Goal: Transaction & Acquisition: Purchase product/service

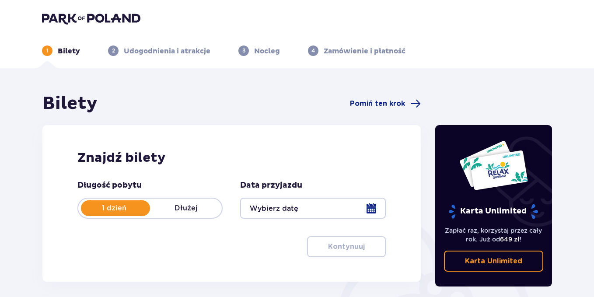
click at [371, 203] on div at bounding box center [312, 208] width 145 height 21
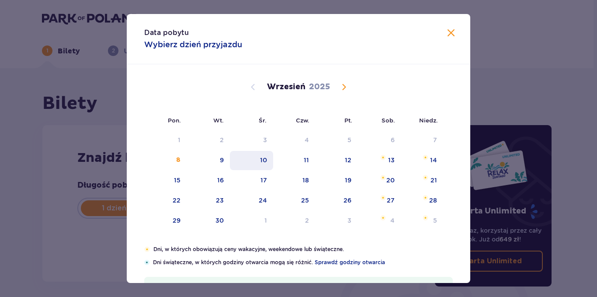
click at [262, 161] on div "10" at bounding box center [263, 160] width 7 height 9
type input "10.09.25"
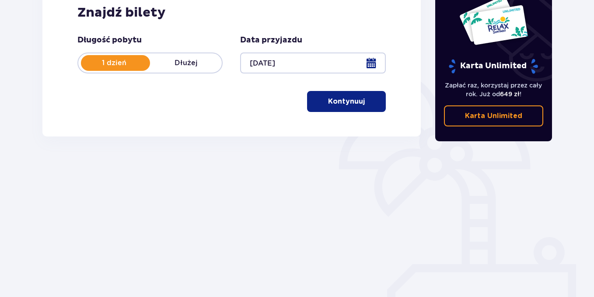
scroll to position [149, 0]
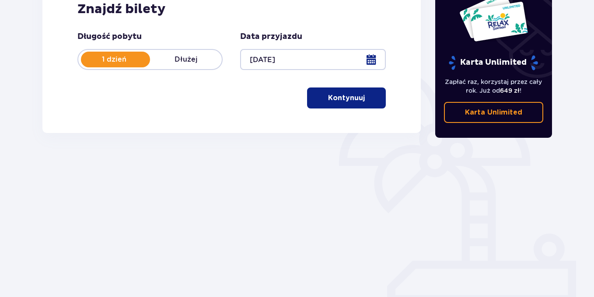
click at [359, 99] on button "Kontynuuj" at bounding box center [346, 97] width 79 height 21
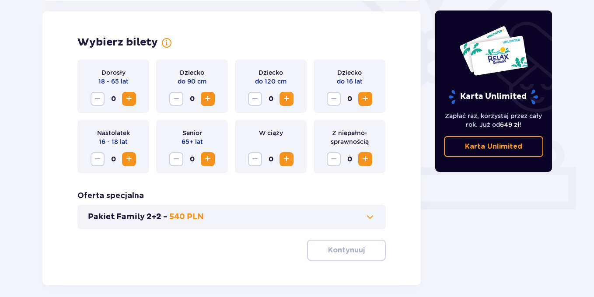
scroll to position [243, 0]
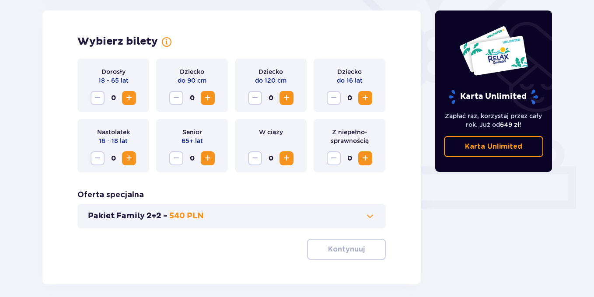
click at [368, 100] on span "Increase" at bounding box center [365, 98] width 10 height 10
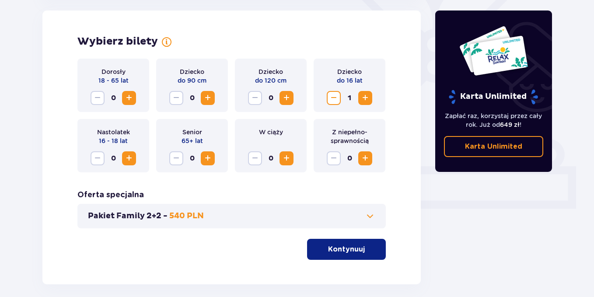
click at [368, 100] on span "Increase" at bounding box center [365, 98] width 10 height 10
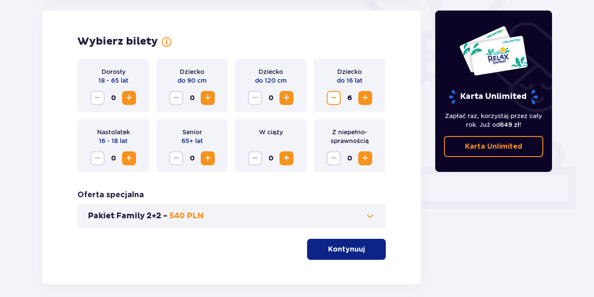
click at [368, 100] on span "Increase" at bounding box center [365, 98] width 10 height 10
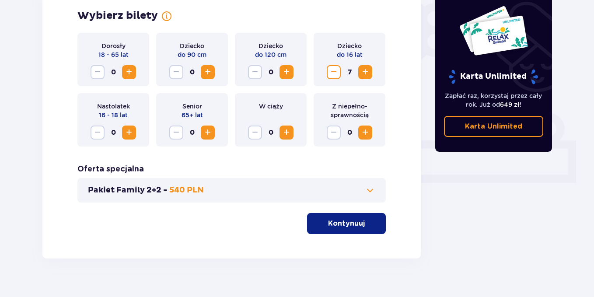
scroll to position [283, 0]
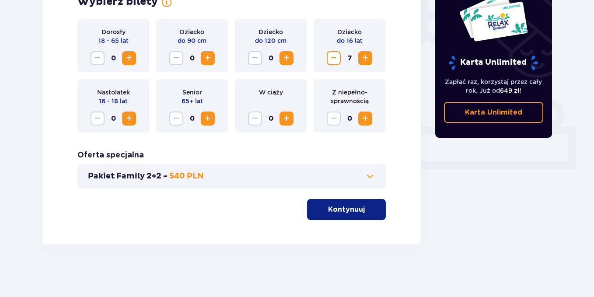
click at [370, 175] on span at bounding box center [370, 176] width 10 height 10
click at [370, 175] on div "Pakiet Family 2+2 - 540 PLN" at bounding box center [231, 176] width 308 height 24
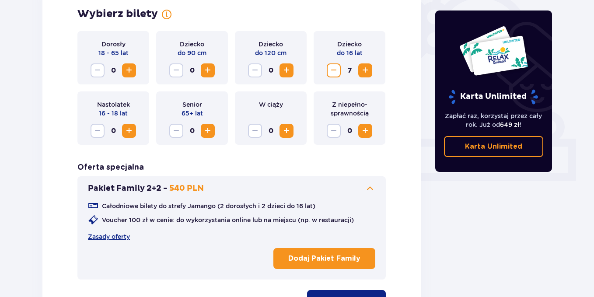
scroll to position [331, 0]
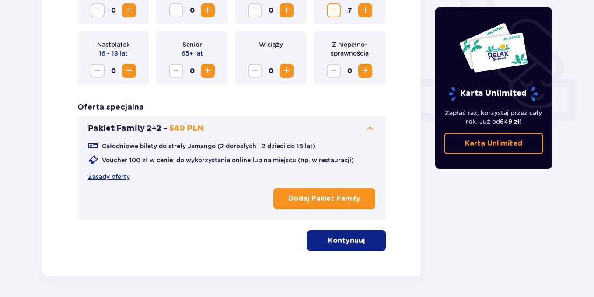
click at [340, 196] on p "Dodaj Pakiet Family" at bounding box center [324, 199] width 72 height 10
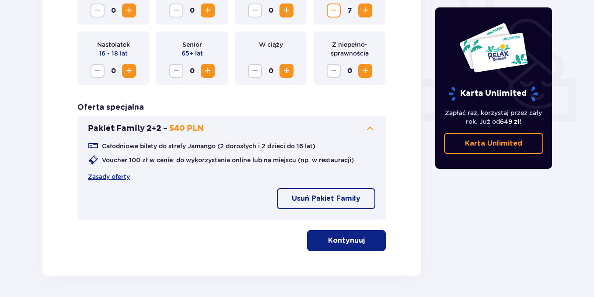
click at [363, 245] on span "button" at bounding box center [366, 240] width 10 height 10
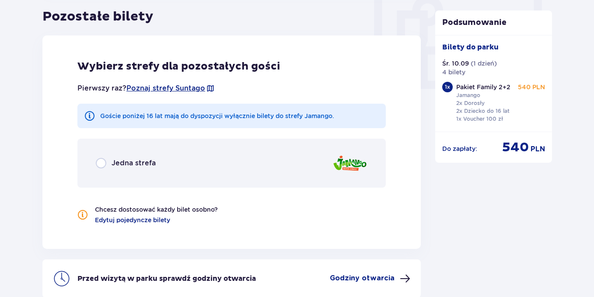
scroll to position [837, 0]
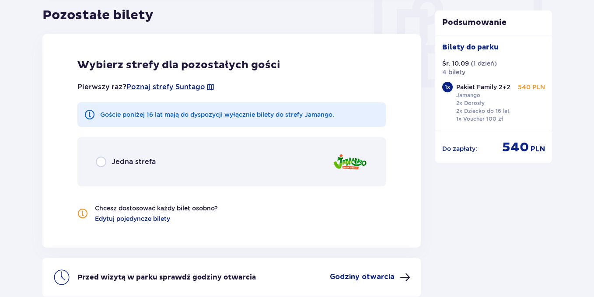
click at [106, 162] on div "Jedna strefa" at bounding box center [126, 162] width 60 height 10
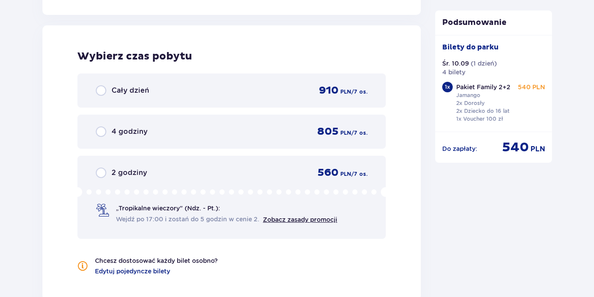
scroll to position [1074, 0]
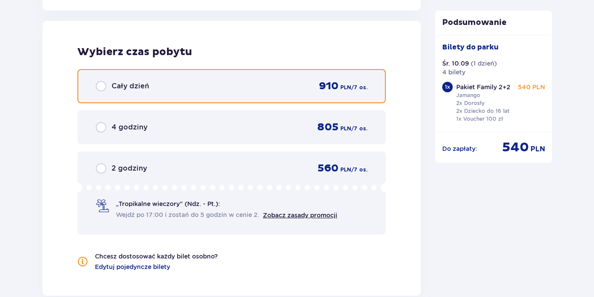
click at [101, 87] on input "radio" at bounding box center [101, 86] width 10 height 10
radio input "true"
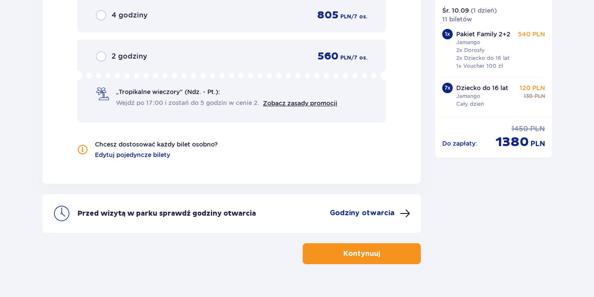
scroll to position [1206, 0]
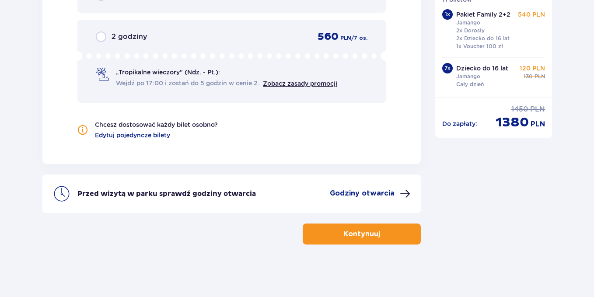
click at [381, 237] on span "button" at bounding box center [382, 234] width 10 height 10
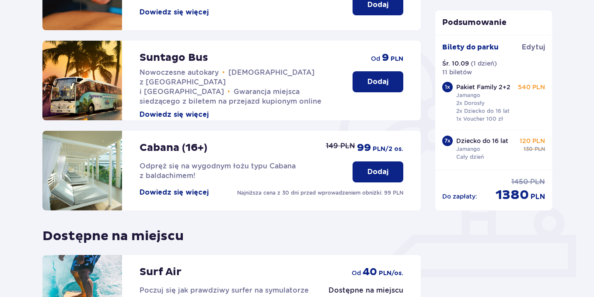
scroll to position [175, 0]
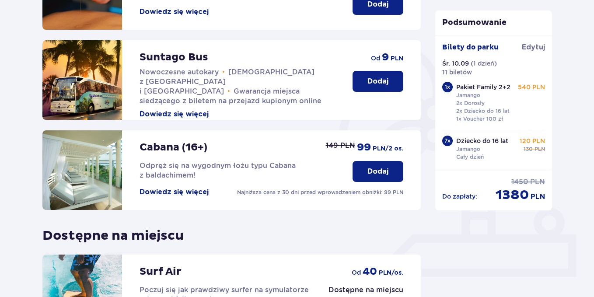
click at [380, 84] on p "Dodaj" at bounding box center [377, 82] width 21 height 10
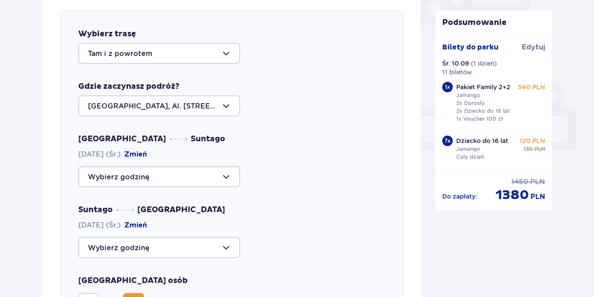
scroll to position [346, 0]
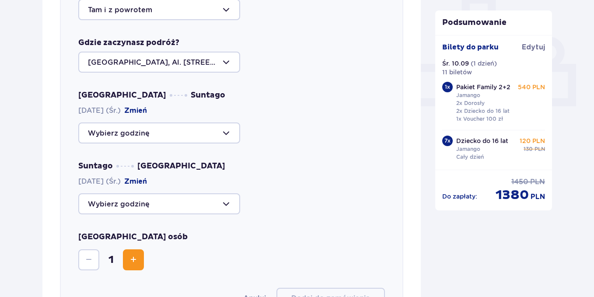
click at [222, 129] on div at bounding box center [159, 132] width 162 height 21
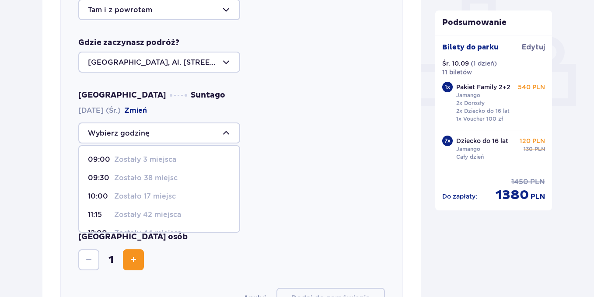
click at [154, 195] on p "Zostało 17 miejsc" at bounding box center [145, 197] width 62 height 10
type input "10:00"
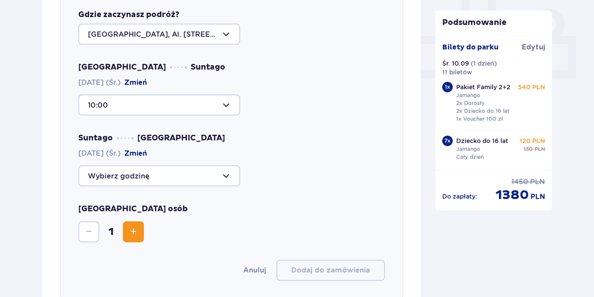
scroll to position [389, 0]
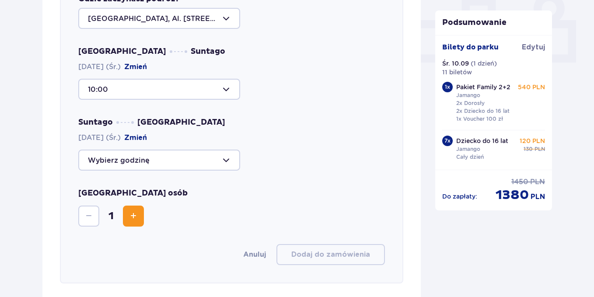
click at [234, 160] on div at bounding box center [159, 160] width 162 height 21
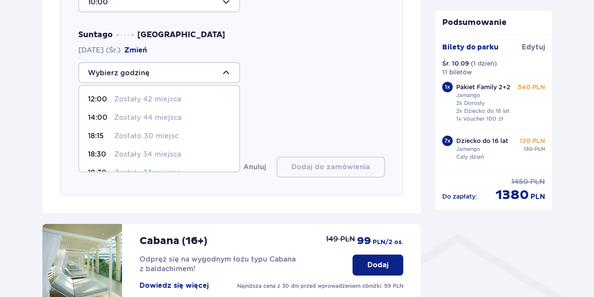
scroll to position [433, 0]
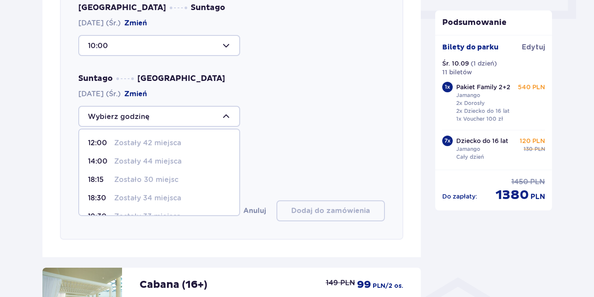
click at [141, 178] on p "Zostało 30 miejsc" at bounding box center [146, 180] width 64 height 10
type input "18:15"
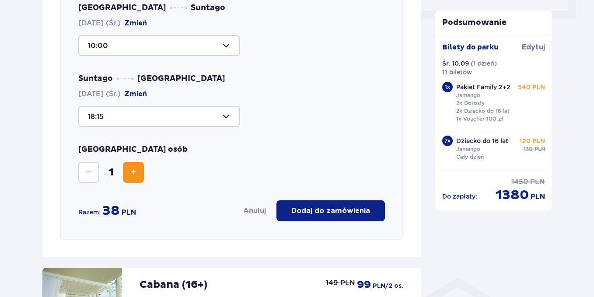
click at [136, 172] on span "Increase" at bounding box center [133, 172] width 10 height 10
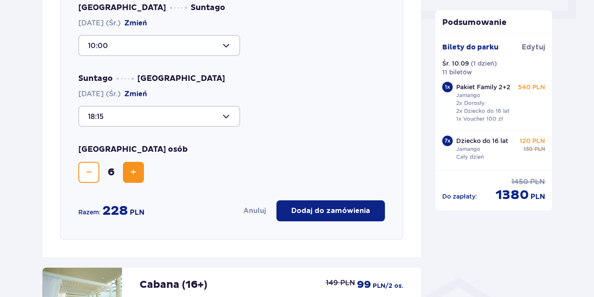
click at [136, 172] on span "Increase" at bounding box center [133, 172] width 10 height 10
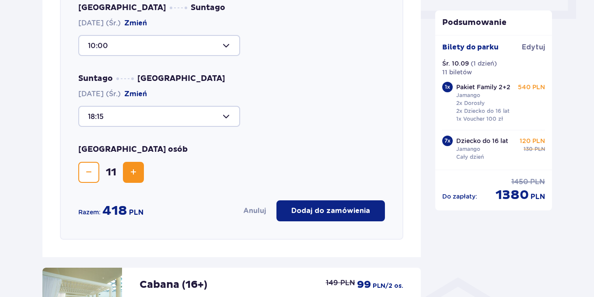
click at [323, 211] on p "Dodaj do zamówienia" at bounding box center [330, 211] width 79 height 10
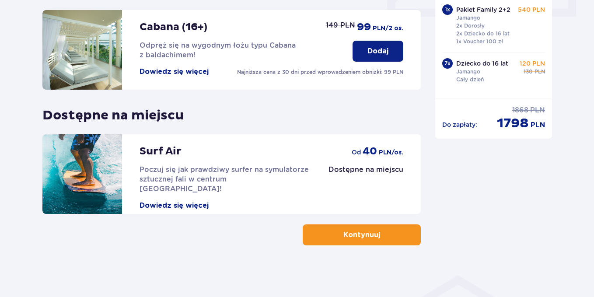
scroll to position [436, 0]
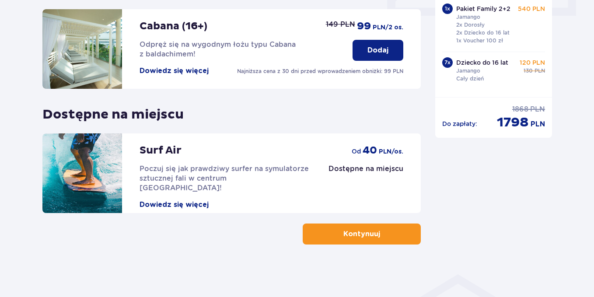
click at [400, 235] on button "Kontynuuj" at bounding box center [362, 234] width 118 height 21
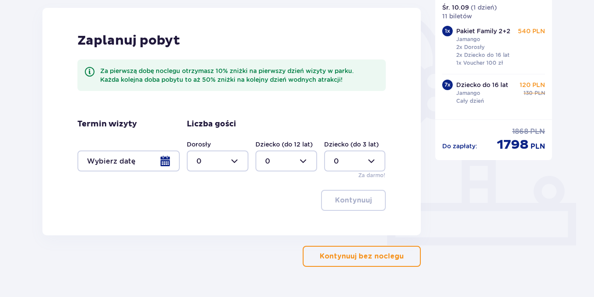
scroll to position [229, 0]
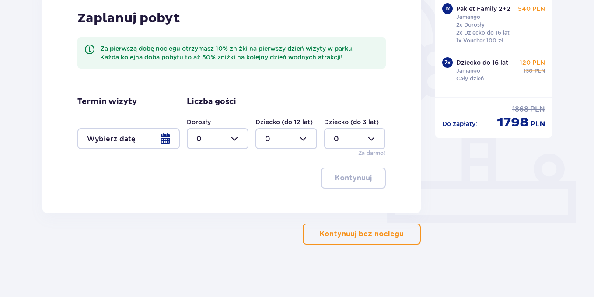
click at [382, 234] on p "Kontynuuj bez noclegu" at bounding box center [362, 234] width 84 height 10
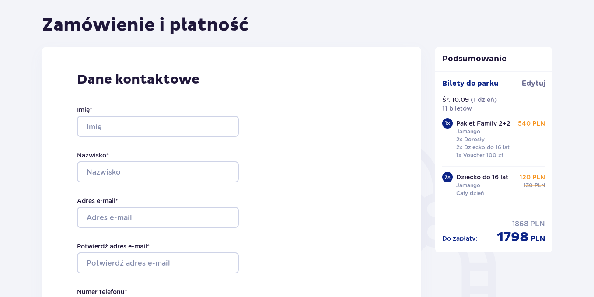
scroll to position [87, 0]
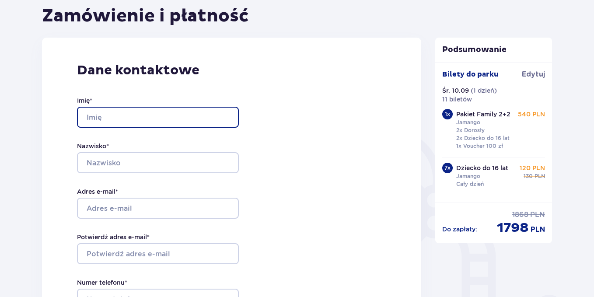
click at [175, 118] on input "Imię *" at bounding box center [158, 117] width 162 height 21
type input "Ewa"
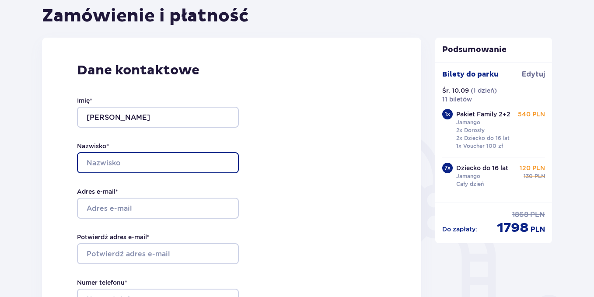
type input "Mach-Tomaszewska"
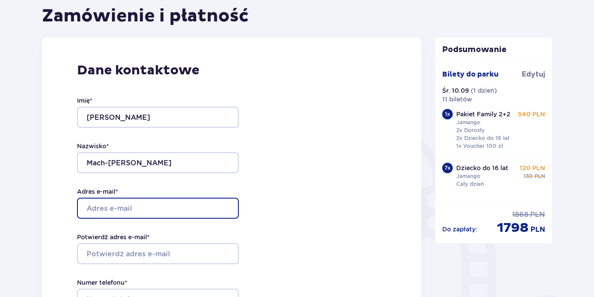
type input "[EMAIL_ADDRESS][DOMAIN_NAME]"
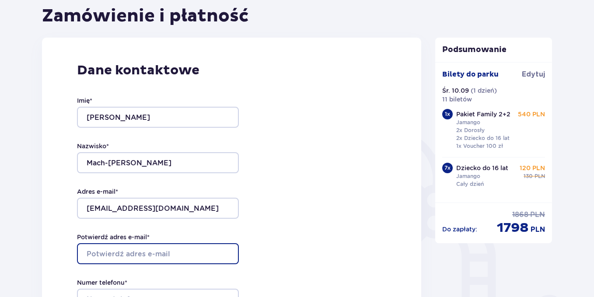
type input "[EMAIL_ADDRESS][DOMAIN_NAME]"
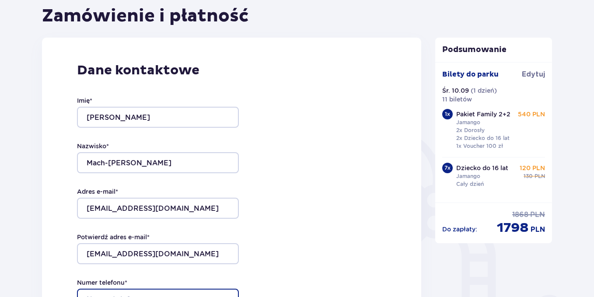
type input "665156543"
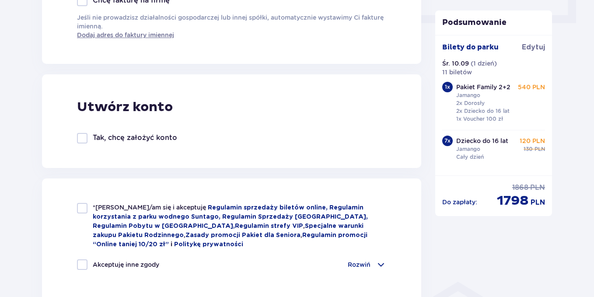
scroll to position [481, 0]
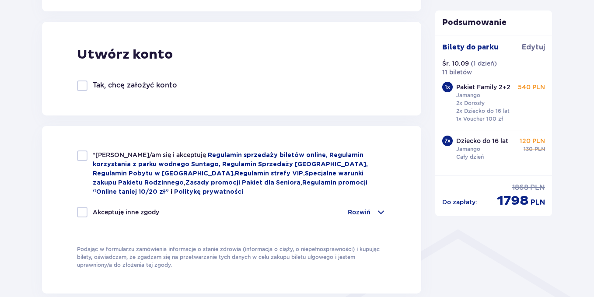
click at [84, 155] on div at bounding box center [82, 155] width 10 height 10
checkbox input "true"
click at [80, 210] on div at bounding box center [82, 212] width 10 height 10
checkbox input "true"
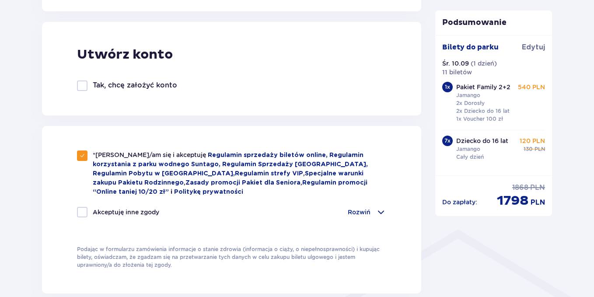
checkbox input "true"
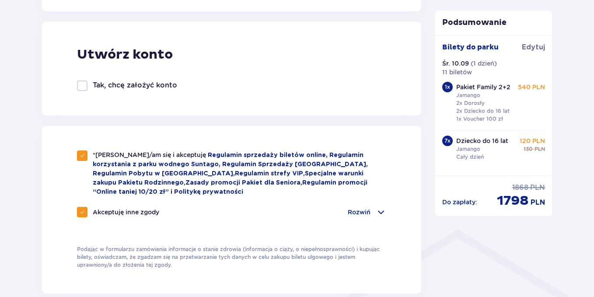
click at [372, 210] on div "Rozwiń" at bounding box center [367, 212] width 38 height 10
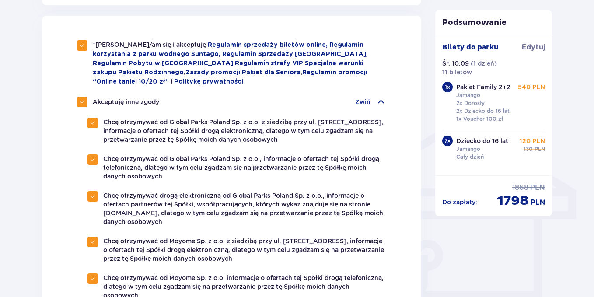
scroll to position [569, 0]
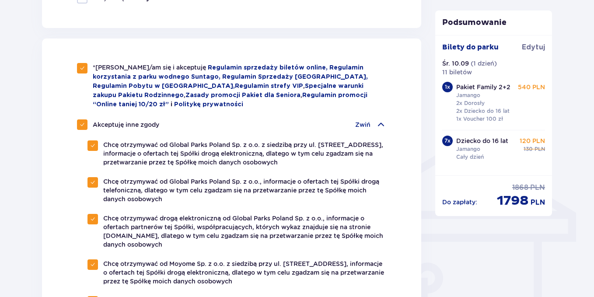
click at [79, 119] on div at bounding box center [82, 124] width 10 height 10
checkbox input "false"
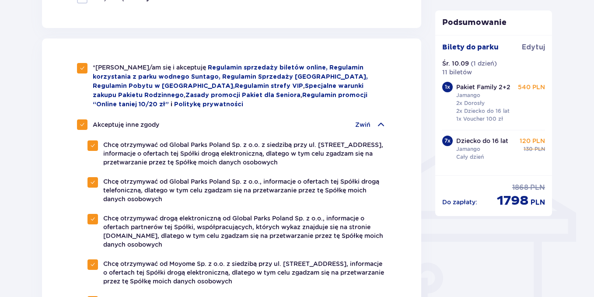
checkbox input "false"
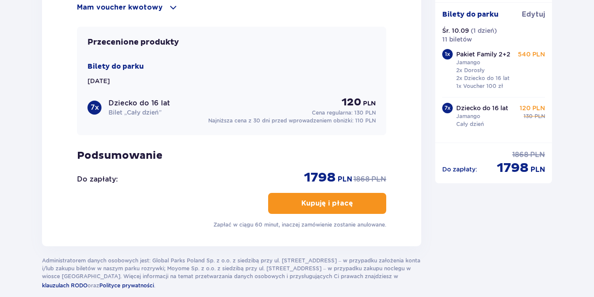
scroll to position [1050, 0]
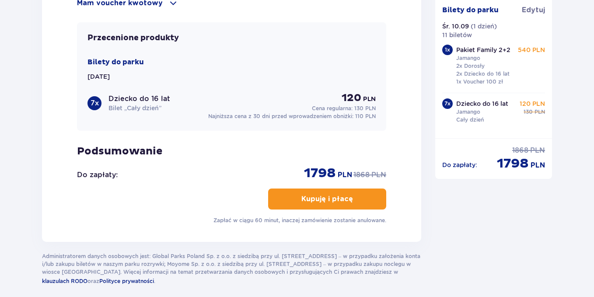
click at [338, 195] on p "Kupuję i płacę" at bounding box center [327, 199] width 52 height 10
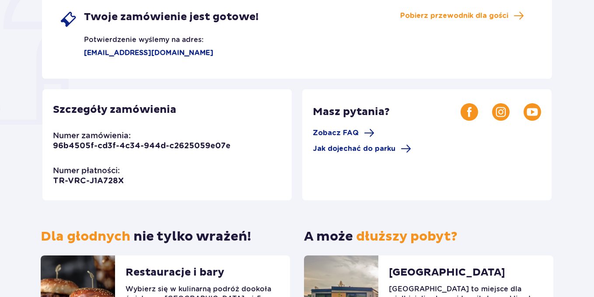
scroll to position [131, 0]
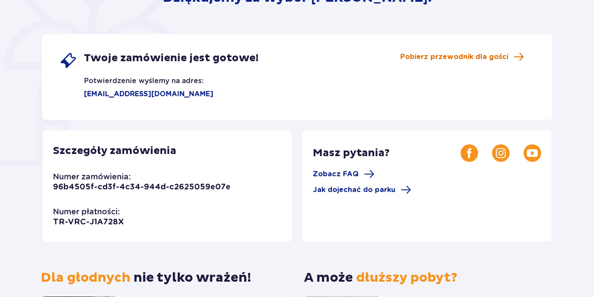
click at [457, 56] on span "Pobierz przewodnik dla gości" at bounding box center [454, 57] width 108 height 10
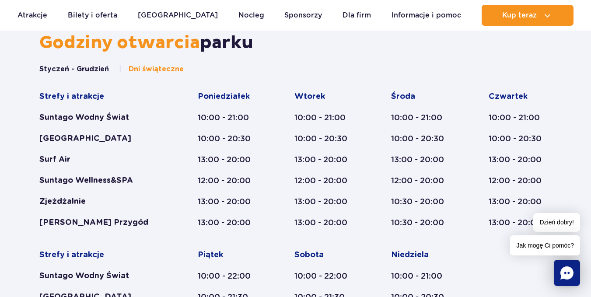
scroll to position [405, 0]
